Goal: Task Accomplishment & Management: Complete application form

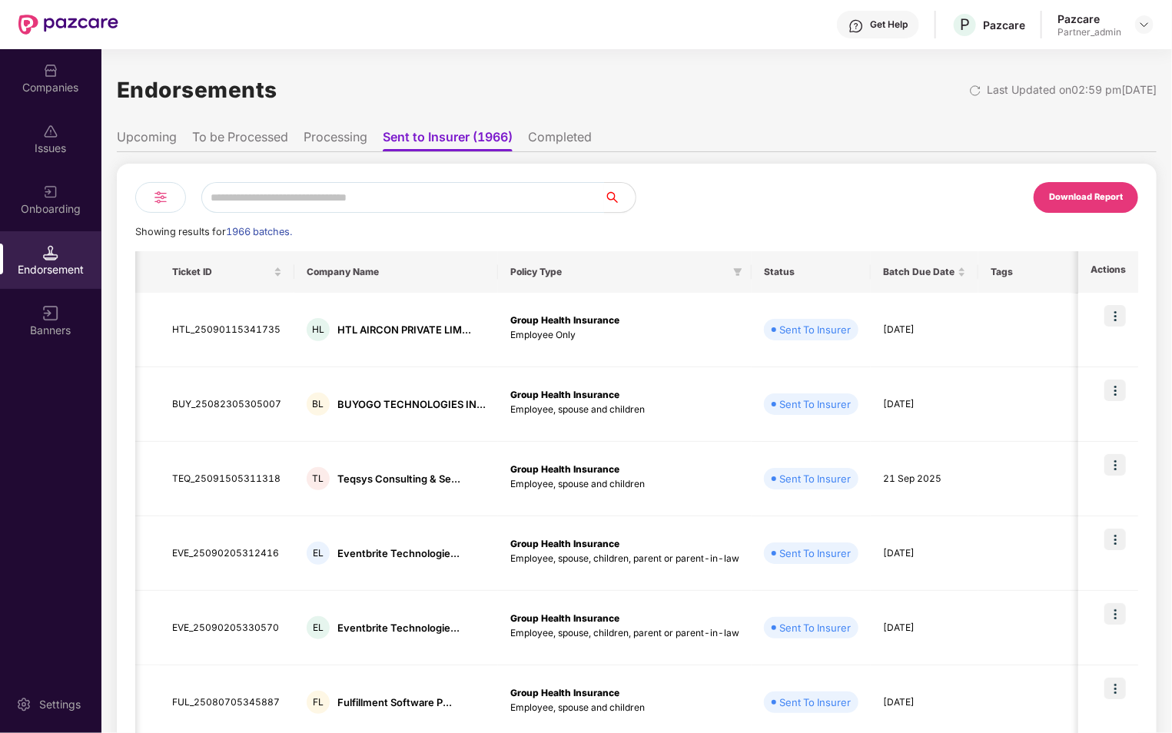
scroll to position [0, 1047]
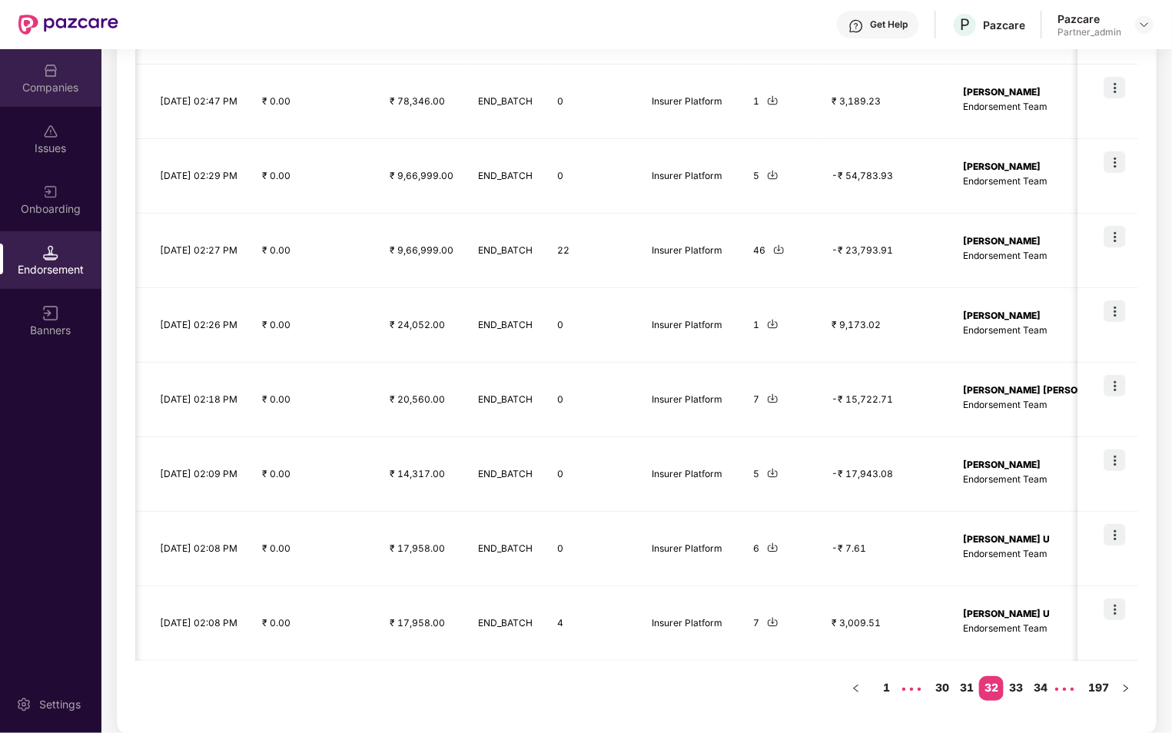
click at [64, 104] on div "Companies" at bounding box center [50, 78] width 101 height 58
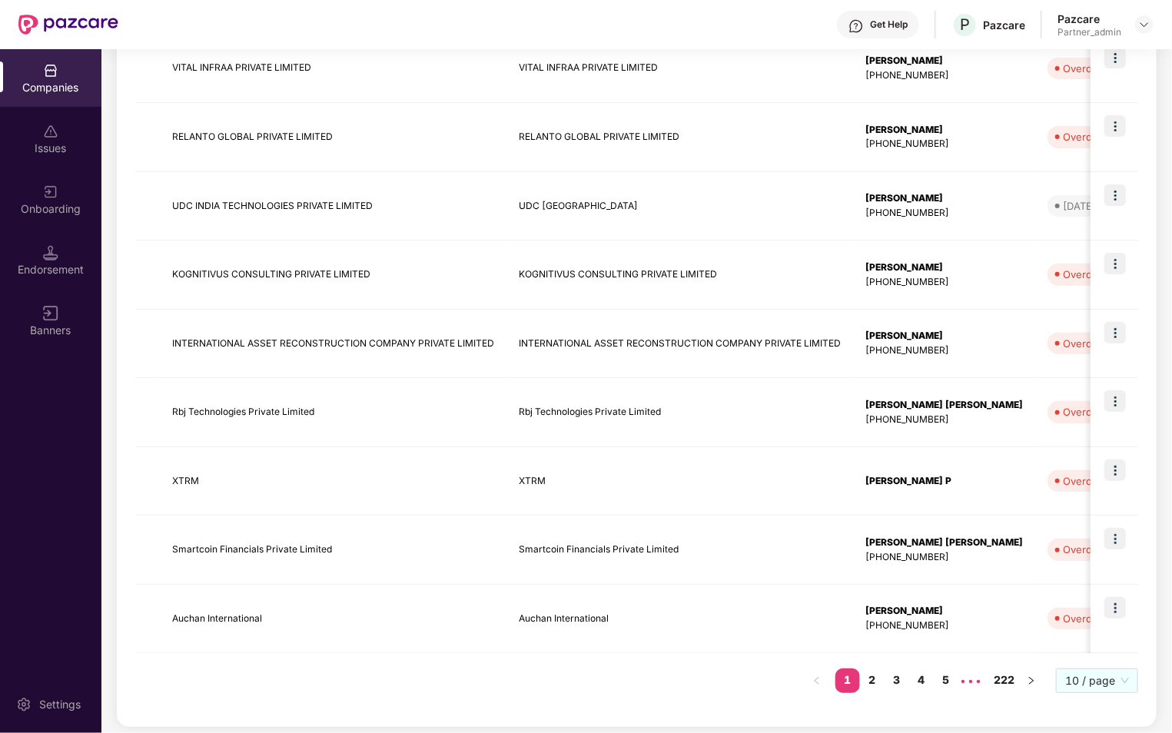
scroll to position [0, 0]
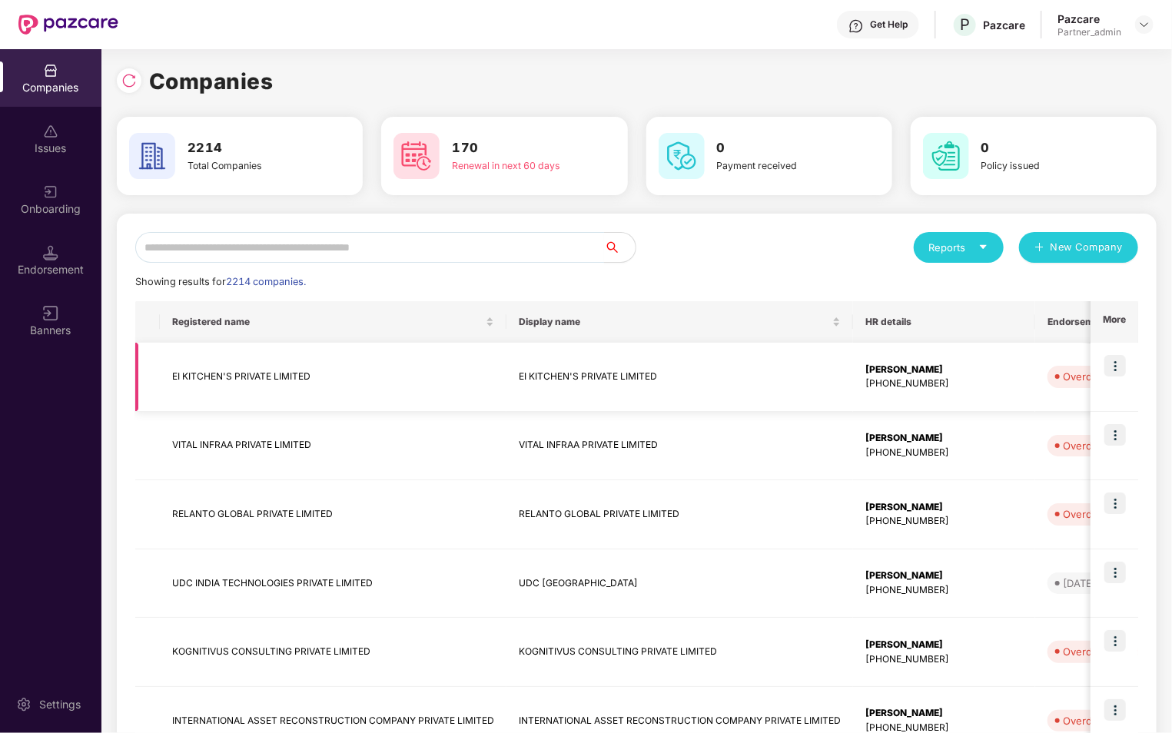
click at [1107, 369] on img at bounding box center [1115, 366] width 22 height 22
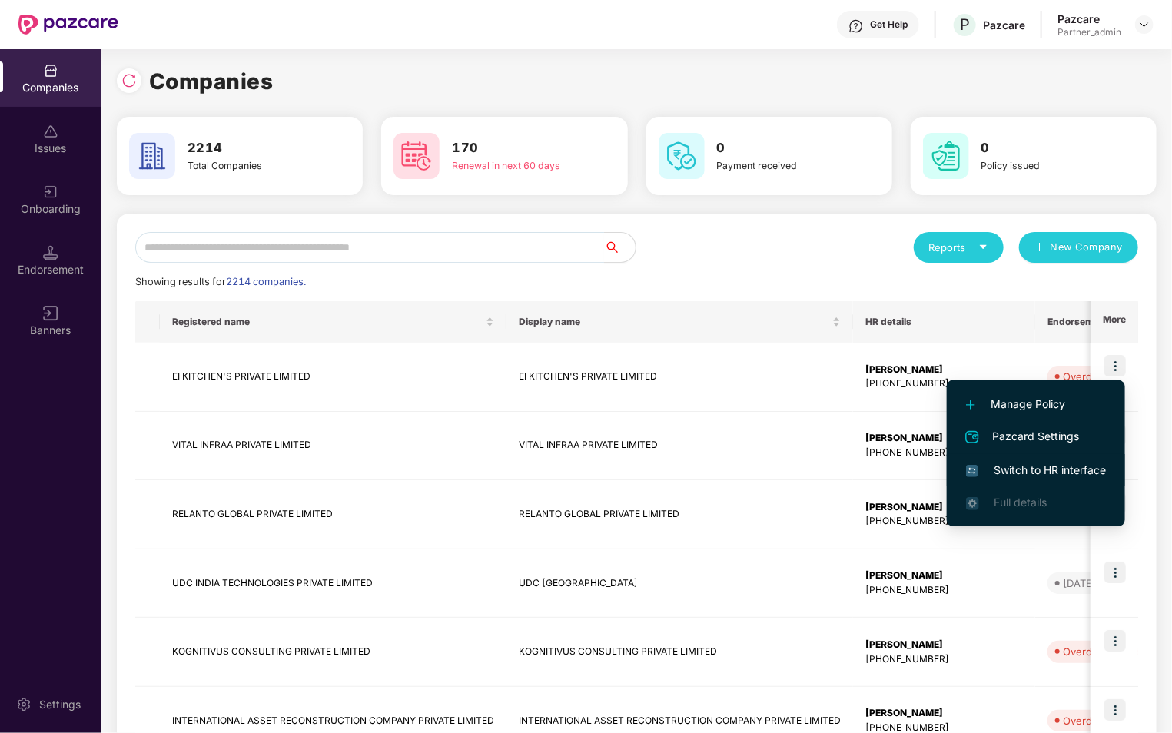
click at [1042, 470] on span "Switch to HR interface" at bounding box center [1036, 470] width 140 height 17
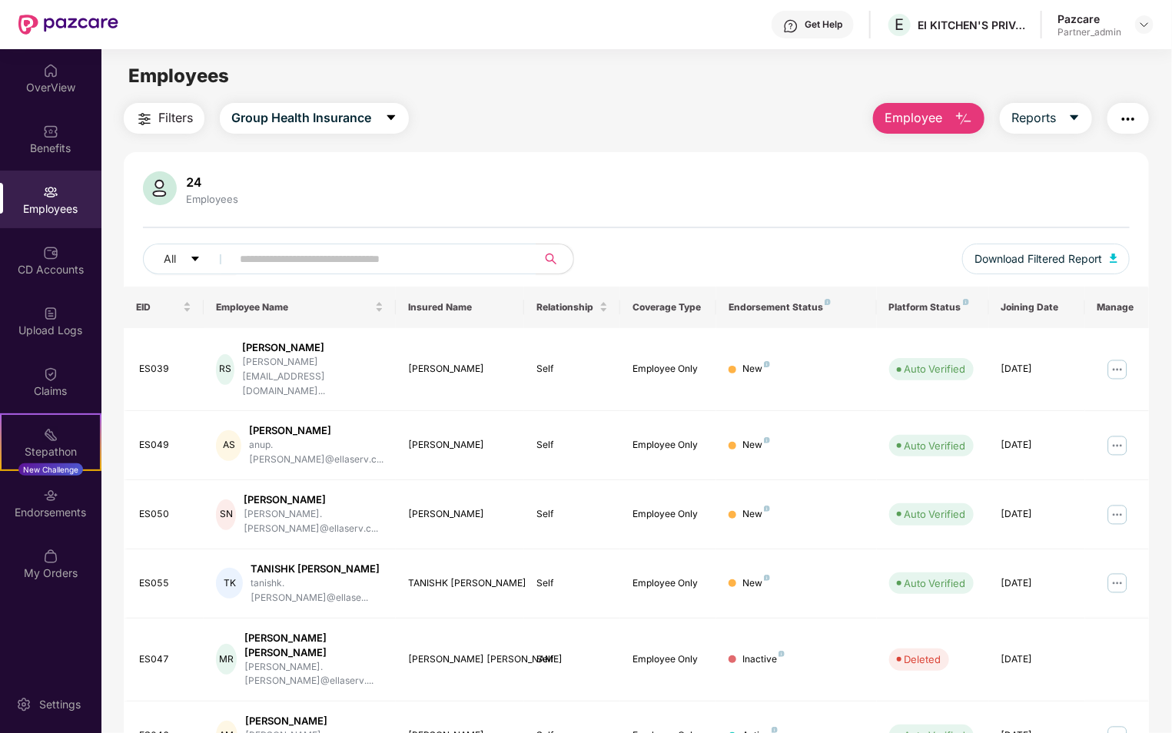
click at [935, 112] on span "Employee" at bounding box center [913, 117] width 58 height 19
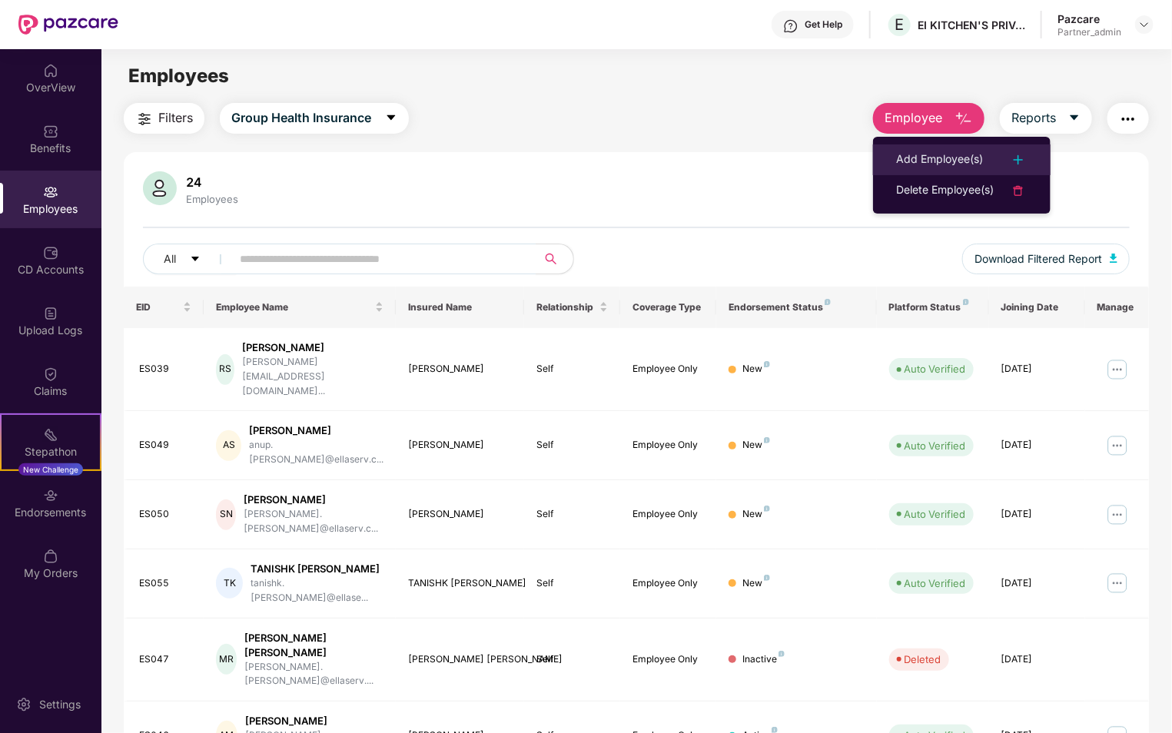
click at [945, 164] on div "Add Employee(s)" at bounding box center [939, 160] width 87 height 18
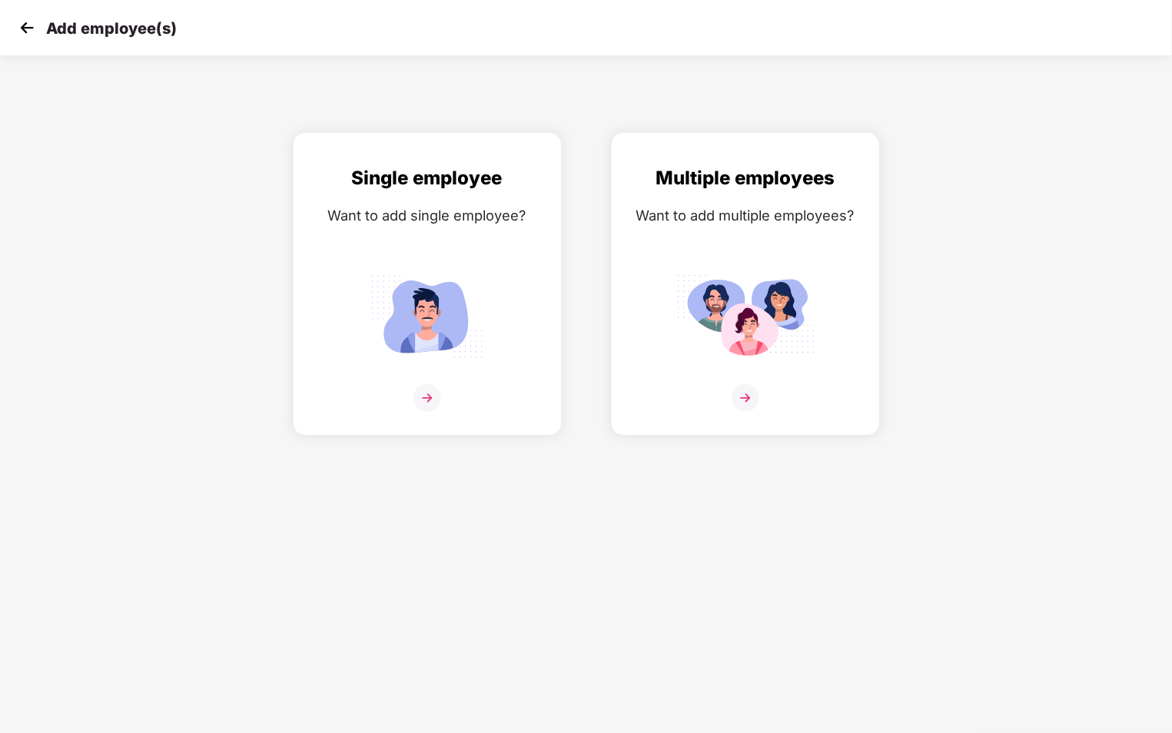
click at [30, 24] on img at bounding box center [26, 27] width 23 height 23
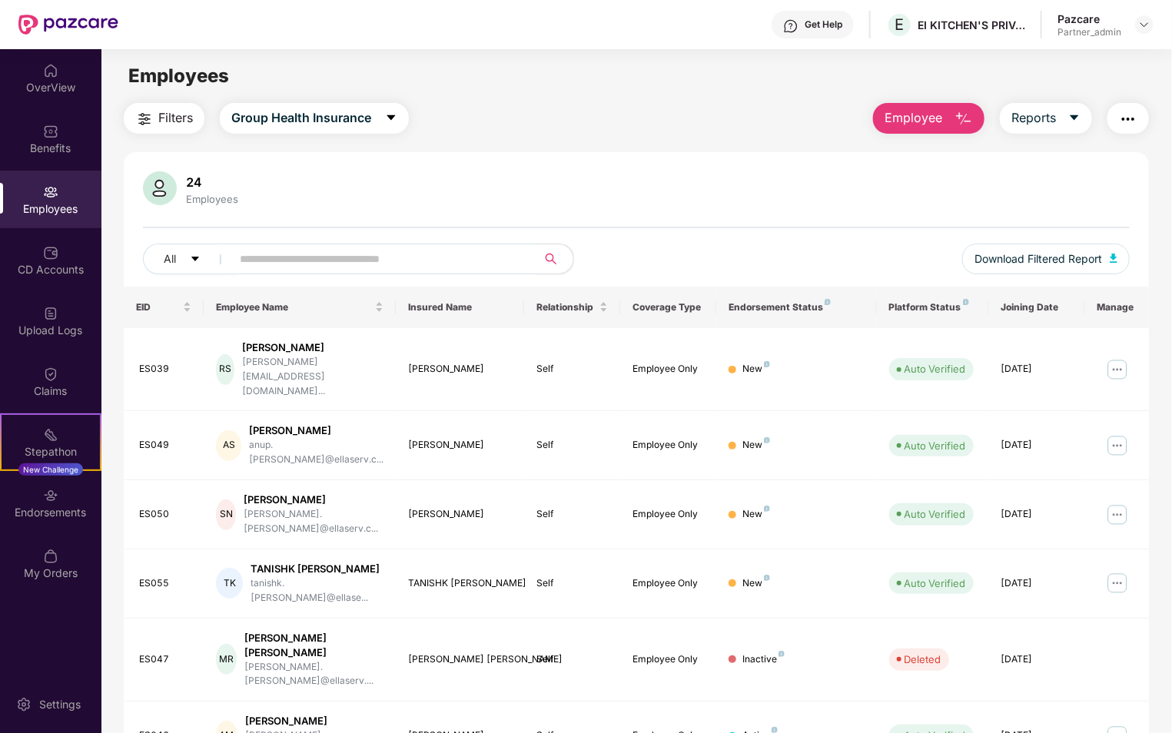
click at [943, 121] on button "Employee" at bounding box center [928, 118] width 111 height 31
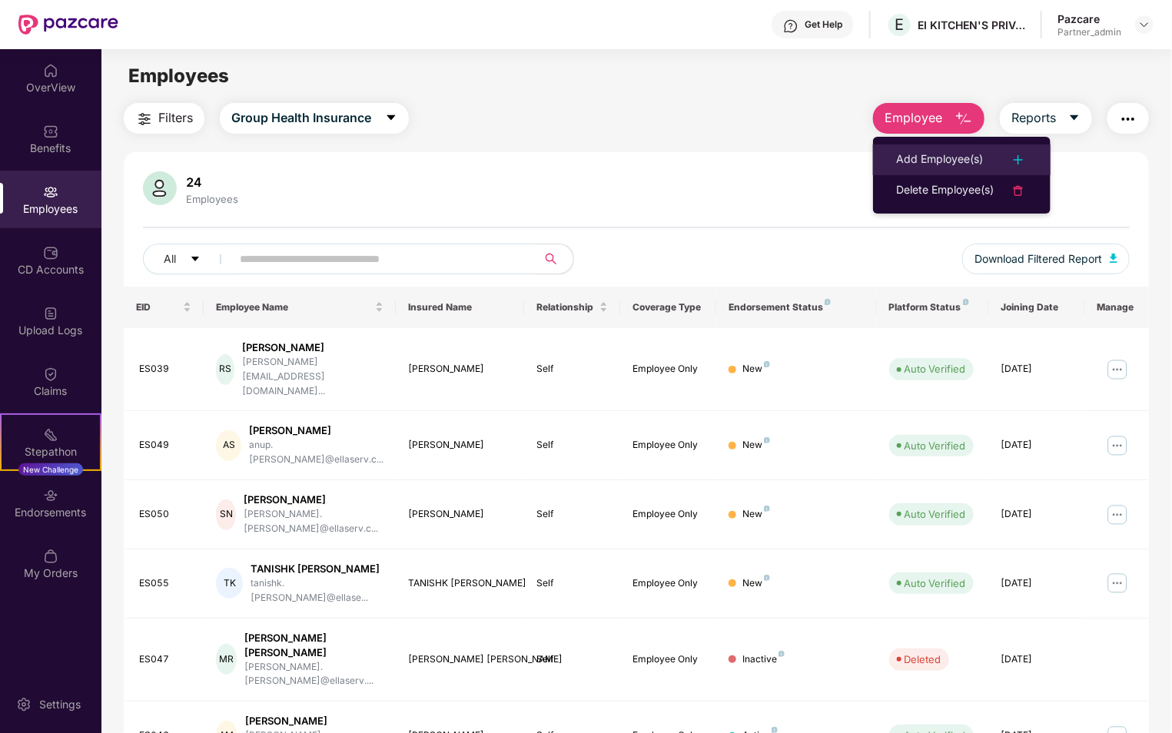
click at [933, 157] on div "Add Employee(s)" at bounding box center [939, 160] width 87 height 18
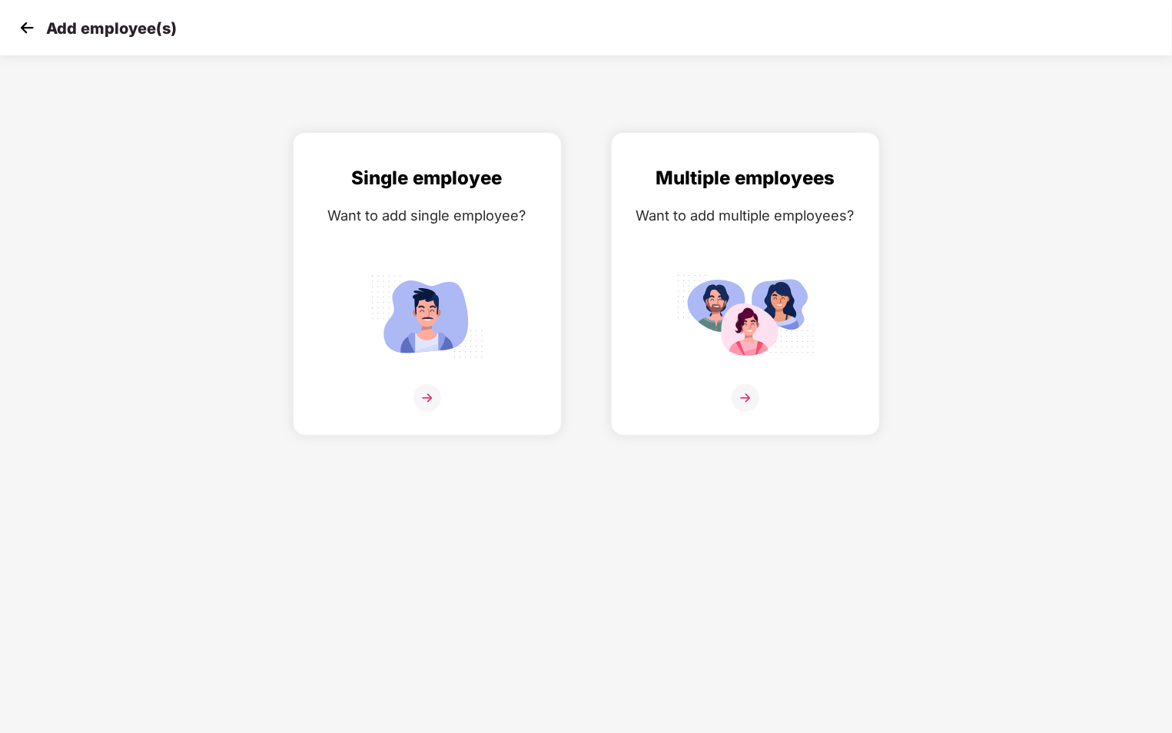
click at [33, 31] on img at bounding box center [26, 27] width 23 height 23
